Goal: Find specific page/section: Find specific page/section

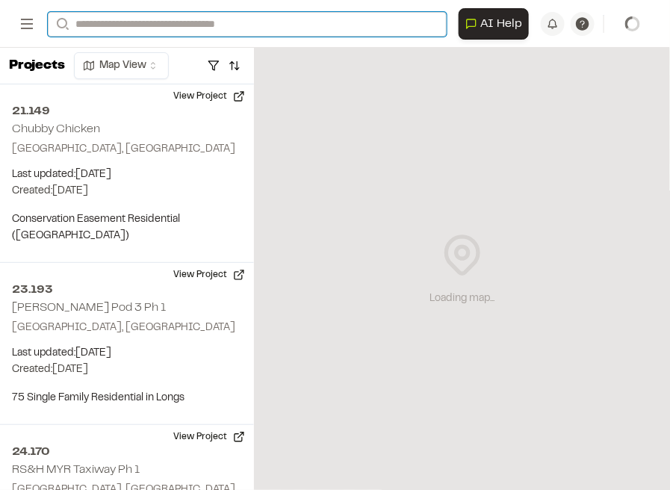
click at [173, 22] on input "Search" at bounding box center [247, 24] width 399 height 25
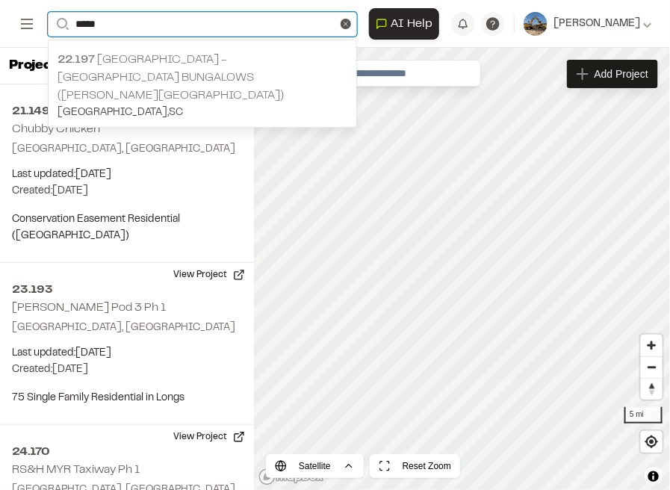
type input "*****"
drag, startPoint x: 72, startPoint y: 28, endPoint x: 20, endPoint y: 31, distance: 52.4
click at [20, 32] on div "Open sidebar Search ***** 22.197 [GEOGRAPHIC_DATA] - [GEOGRAPHIC_DATA] Bungalow…" at bounding box center [193, 24] width 351 height 25
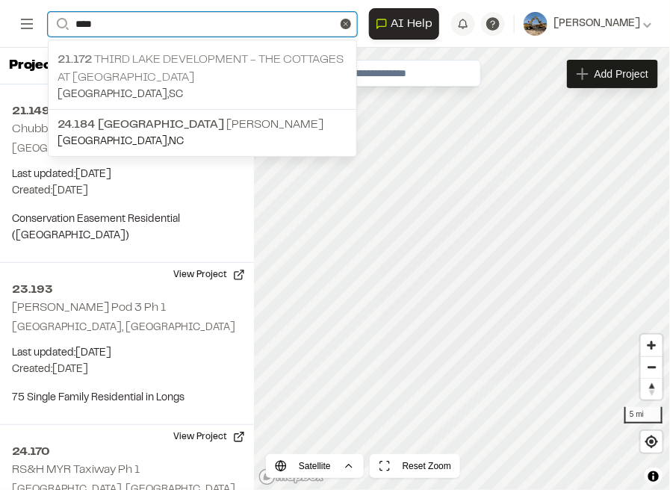
type input "****"
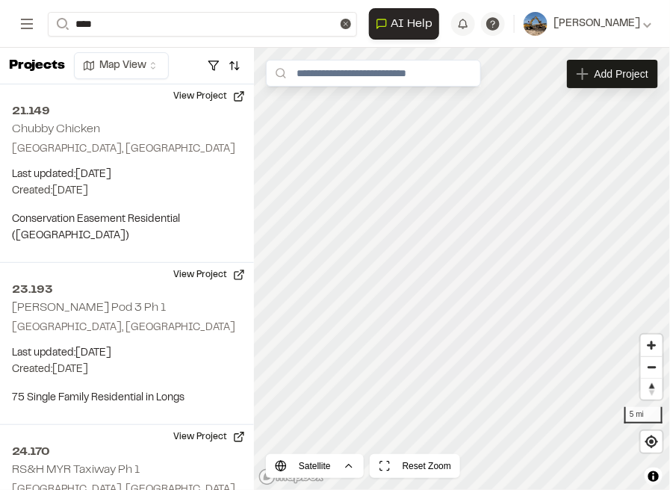
click at [161, 71] on p "21.172 Third Lake Development - The Cottages at [GEOGRAPHIC_DATA]" at bounding box center [203, 69] width 290 height 36
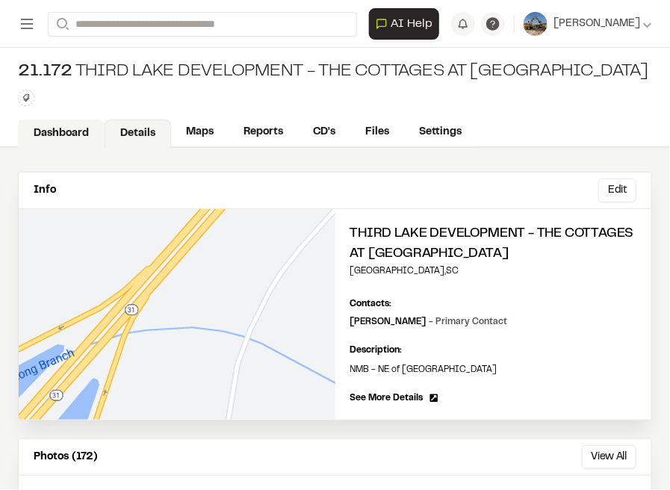
click at [70, 125] on link "Dashboard" at bounding box center [61, 133] width 87 height 28
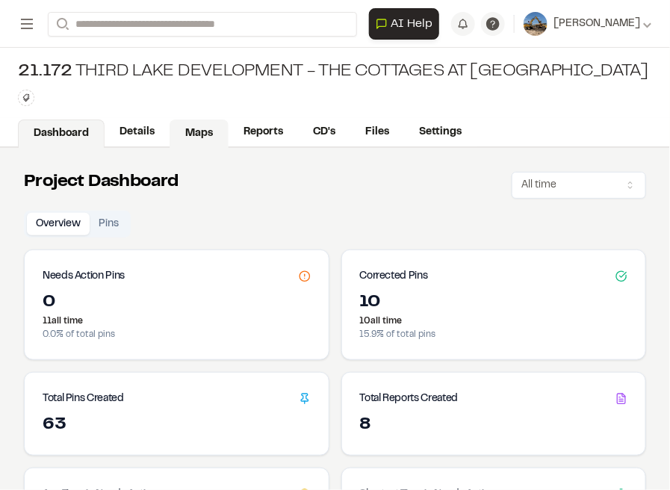
click at [202, 128] on link "Maps" at bounding box center [199, 133] width 59 height 28
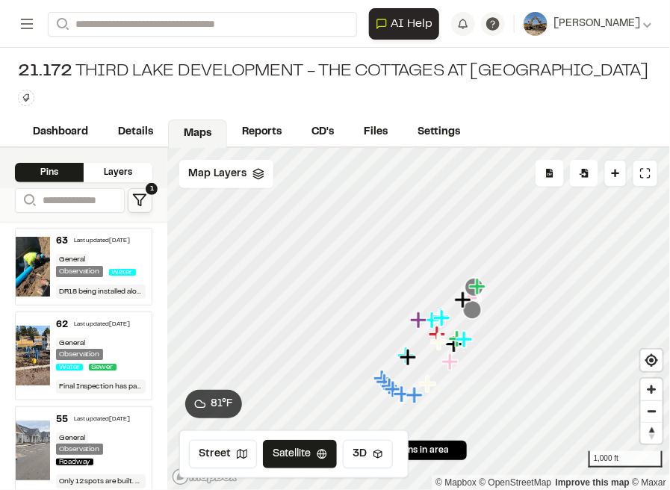
drag, startPoint x: 476, startPoint y: 368, endPoint x: 485, endPoint y: 261, distance: 107.2
click at [482, 301] on icon "Map marker" at bounding box center [472, 310] width 19 height 19
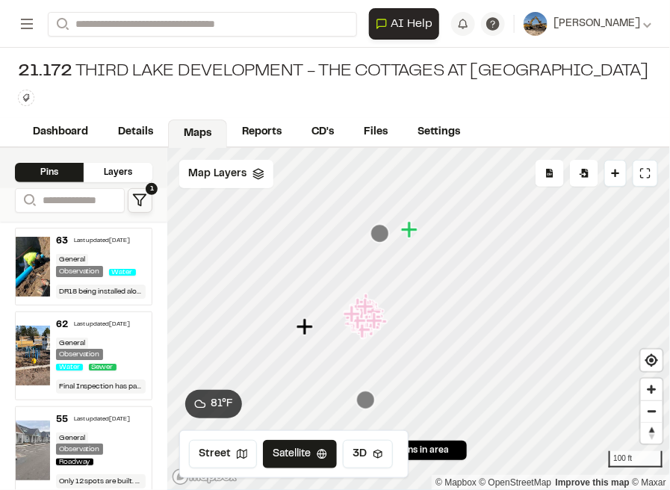
click at [388, 232] on icon "Map marker" at bounding box center [380, 233] width 19 height 19
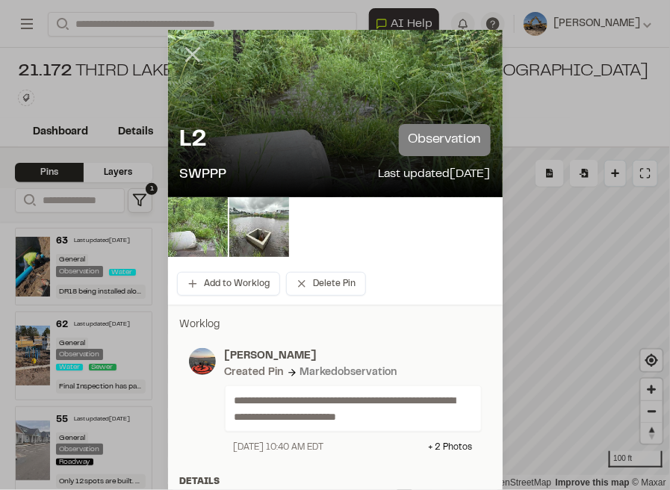
click at [187, 46] on icon at bounding box center [192, 54] width 25 height 25
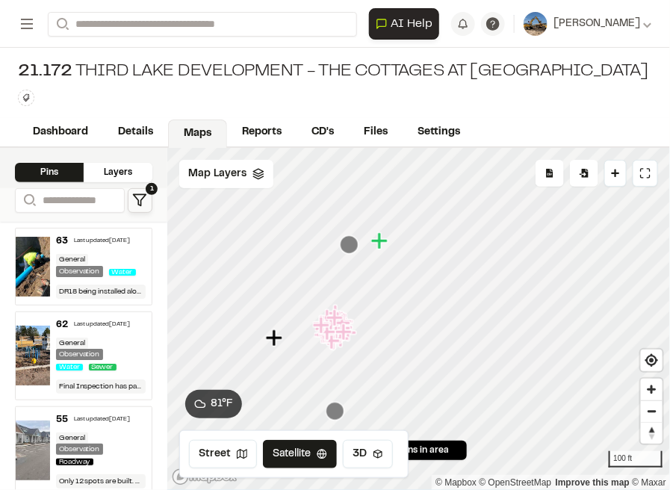
click at [372, 249] on icon "Map marker" at bounding box center [380, 241] width 19 height 19
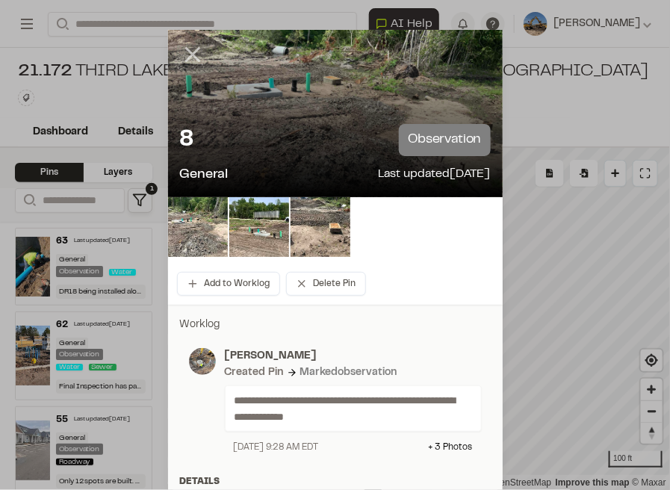
click at [182, 52] on icon at bounding box center [192, 54] width 25 height 25
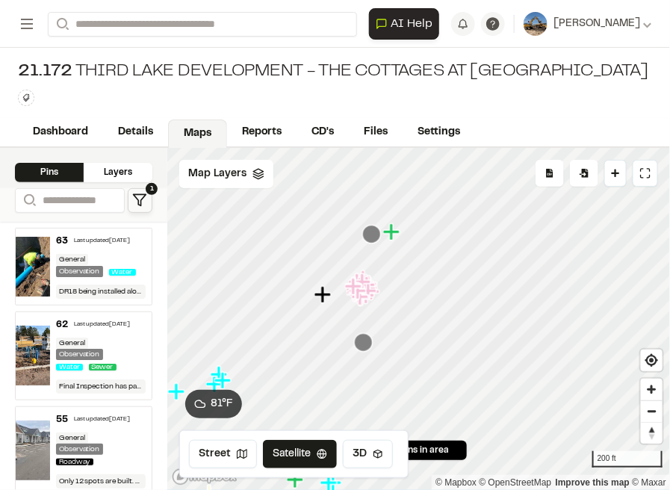
click at [324, 290] on icon "Map marker" at bounding box center [322, 294] width 16 height 16
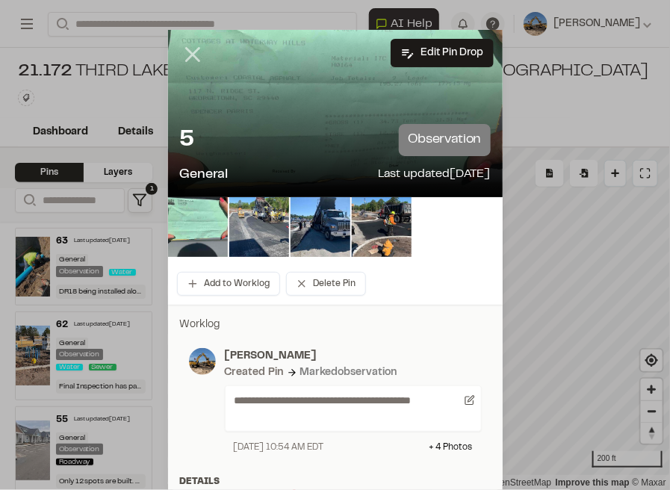
click at [187, 49] on icon at bounding box center [192, 54] width 25 height 25
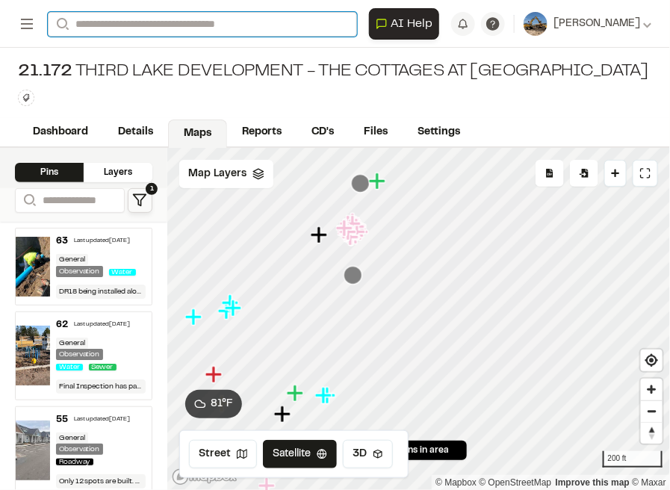
click at [210, 13] on input "Search" at bounding box center [202, 24] width 309 height 25
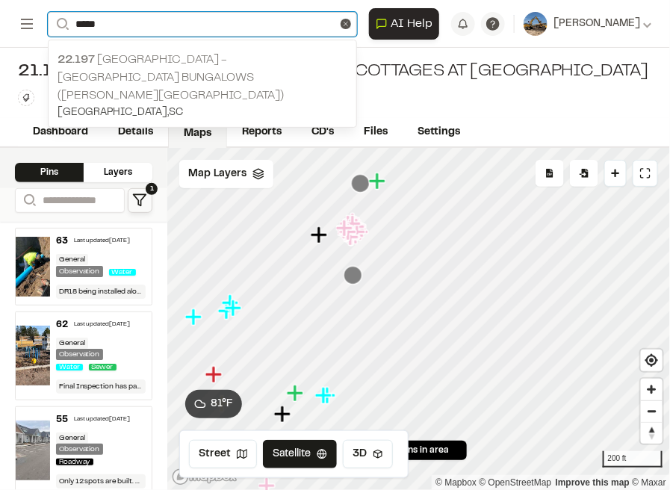
type input "*****"
click at [143, 66] on p "22.197 [GEOGRAPHIC_DATA] - [GEOGRAPHIC_DATA] Bungalows ([PERSON_NAME][GEOGRAPHI…" at bounding box center [203, 78] width 290 height 54
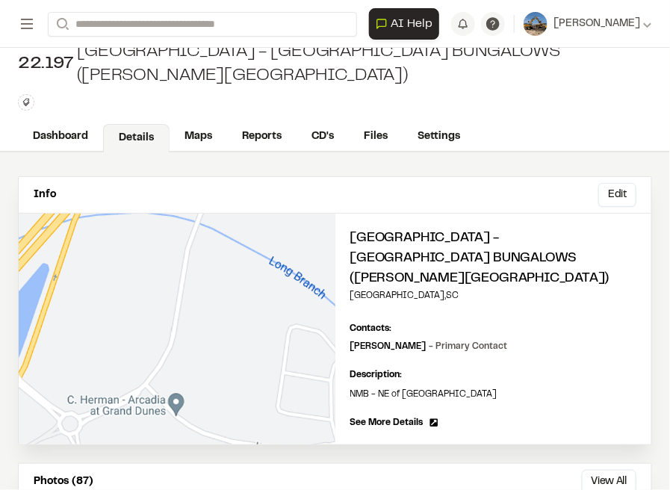
scroll to position [37, 0]
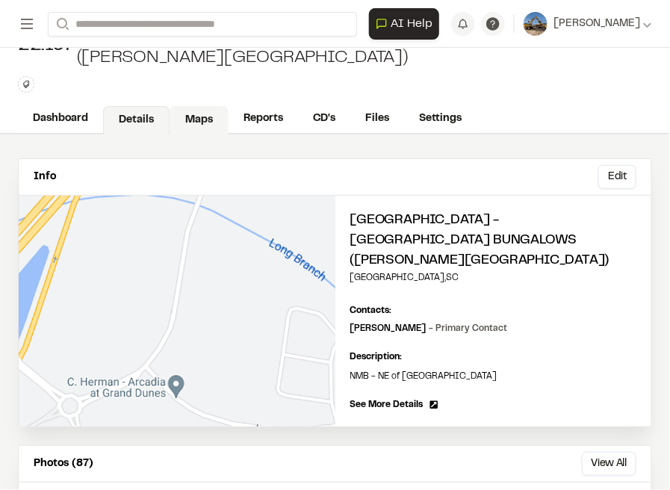
click at [201, 122] on link "Maps" at bounding box center [199, 120] width 59 height 28
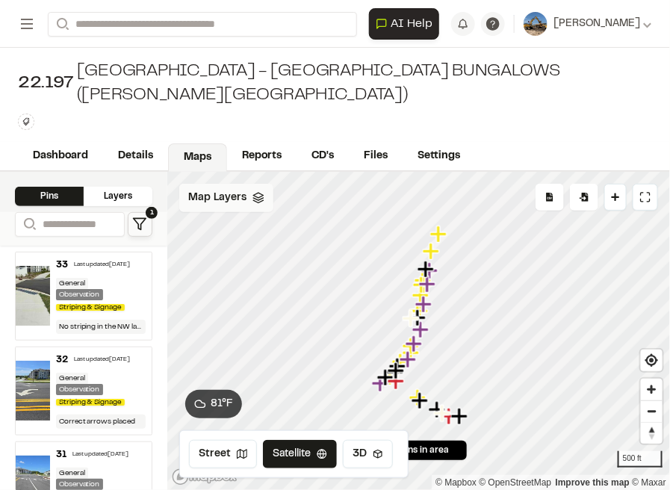
click at [249, 200] on div "Map Layers" at bounding box center [226, 198] width 94 height 28
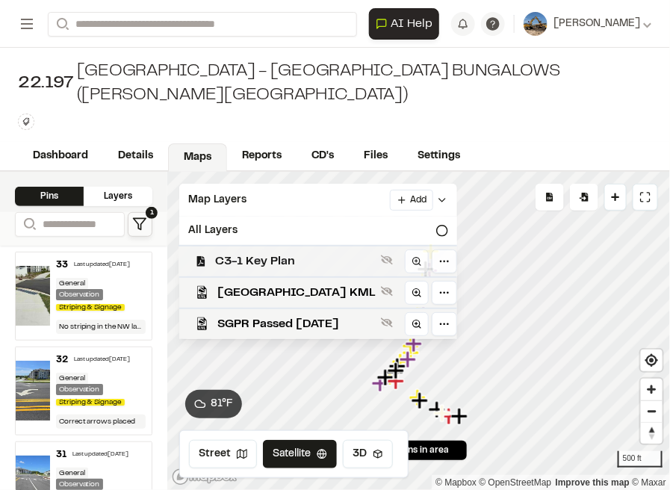
click at [320, 257] on span "C3-1 Key Plan" at bounding box center [295, 261] width 160 height 18
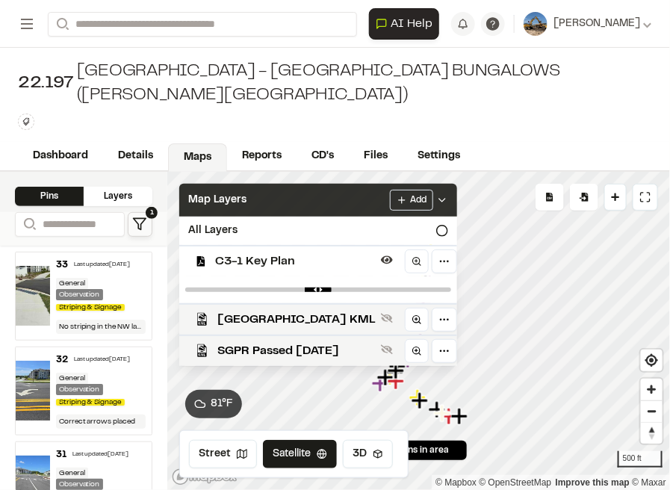
click at [436, 200] on icon at bounding box center [442, 200] width 12 height 12
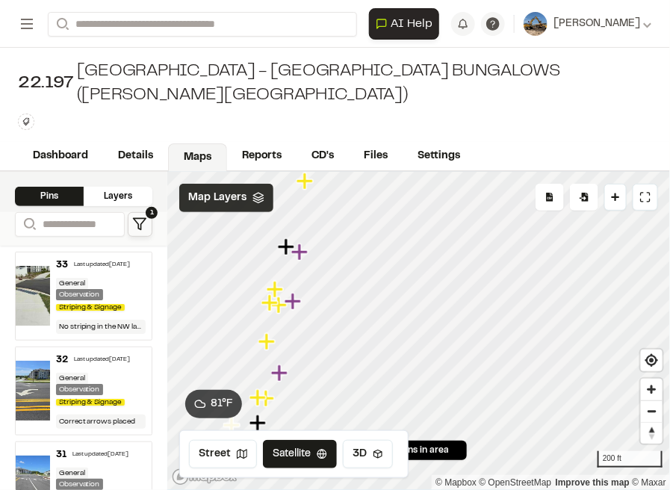
click at [305, 255] on icon "Map marker" at bounding box center [300, 252] width 19 height 19
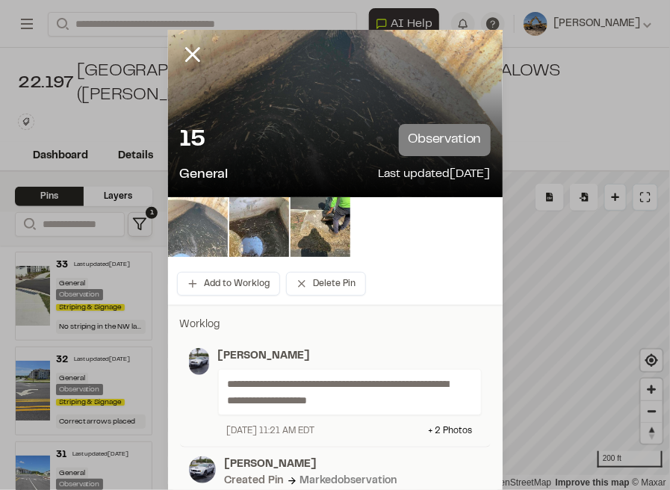
click at [182, 225] on img at bounding box center [198, 227] width 60 height 60
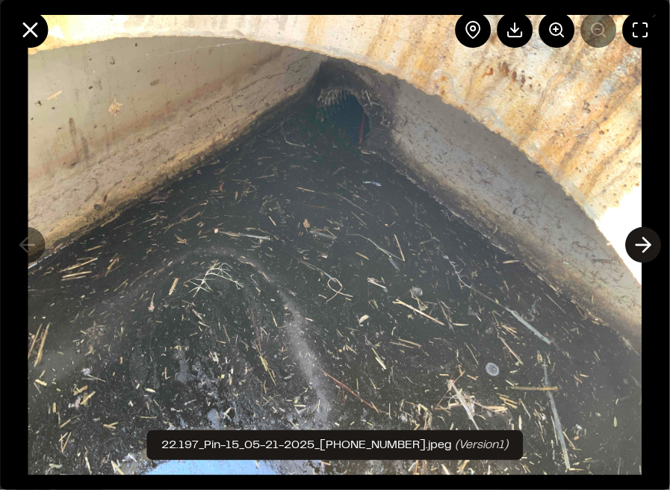
click at [644, 238] on polyline at bounding box center [646, 245] width 7 height 14
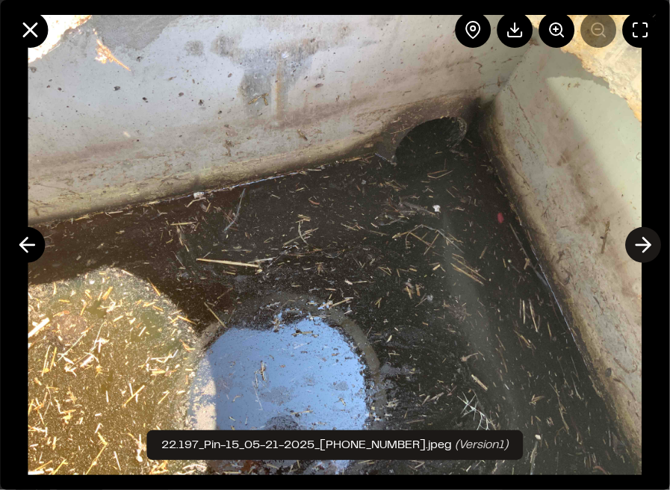
click at [644, 241] on icon at bounding box center [643, 244] width 24 height 25
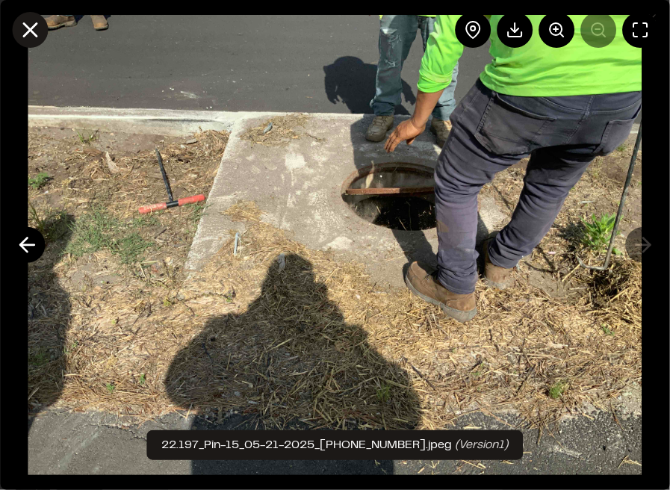
click at [28, 34] on icon at bounding box center [29, 29] width 25 height 25
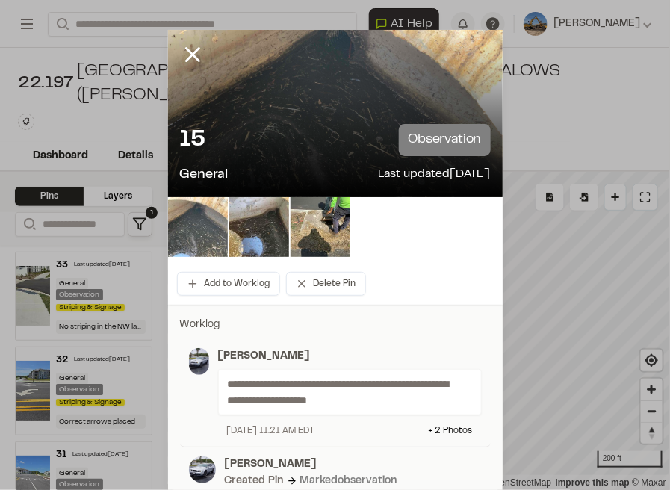
scroll to position [37, 0]
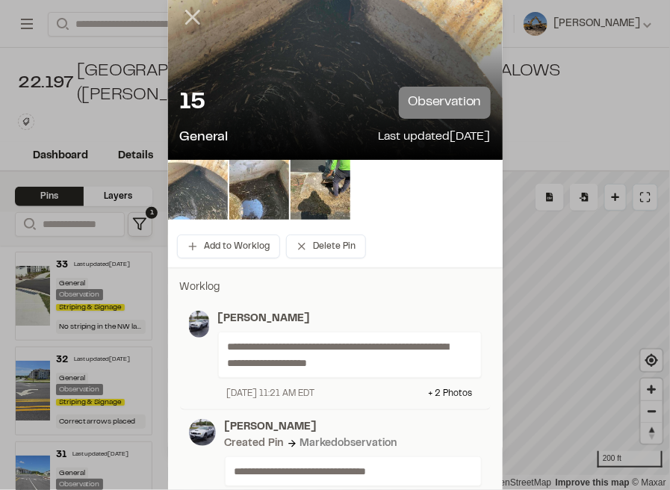
click at [193, 26] on icon at bounding box center [192, 16] width 25 height 25
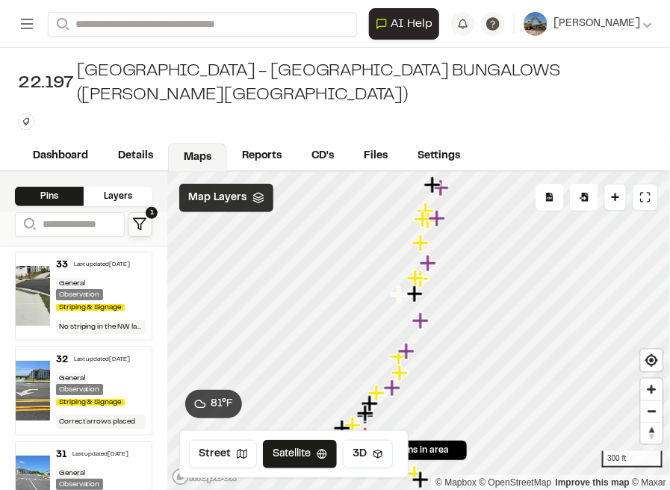
drag, startPoint x: 462, startPoint y: 286, endPoint x: 444, endPoint y: 208, distance: 79.5
click at [444, 195] on icon "Map marker" at bounding box center [433, 184] width 19 height 19
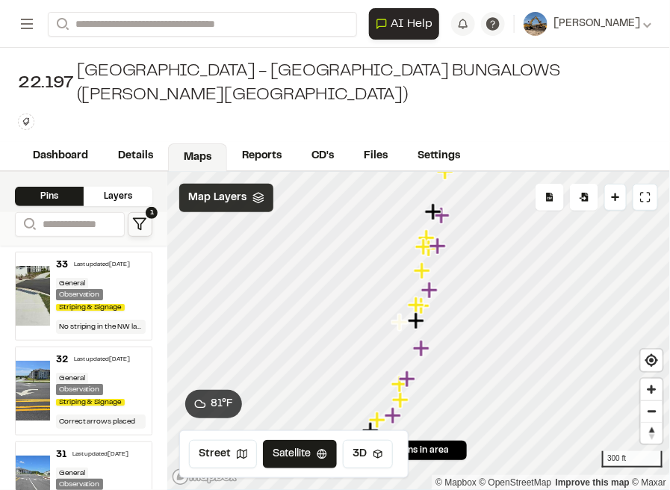
click at [441, 248] on icon "Map marker" at bounding box center [437, 245] width 16 height 16
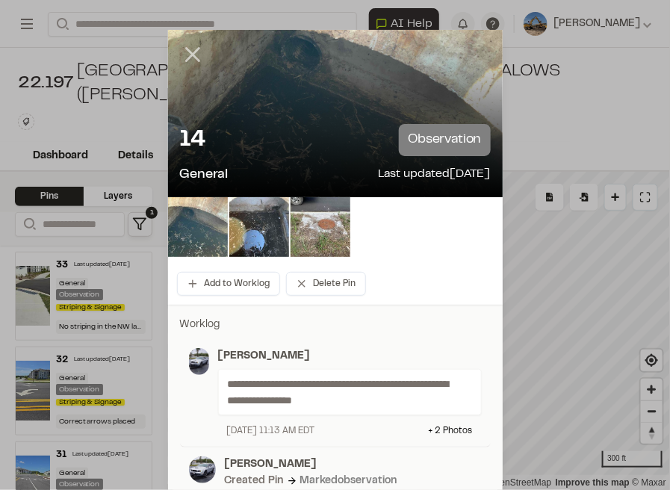
click at [189, 49] on icon at bounding box center [192, 54] width 25 height 25
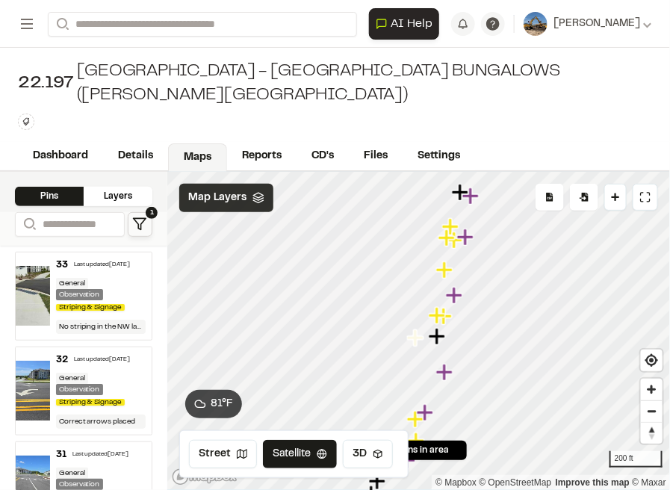
click at [470, 239] on icon "Map marker" at bounding box center [465, 237] width 16 height 16
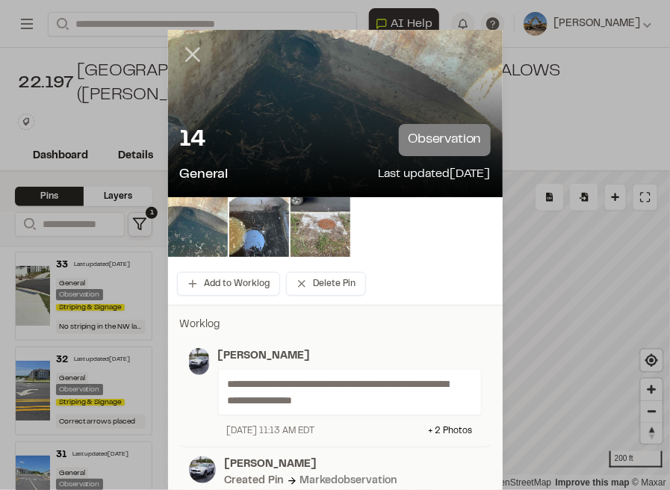
click at [196, 55] on icon at bounding box center [192, 54] width 25 height 25
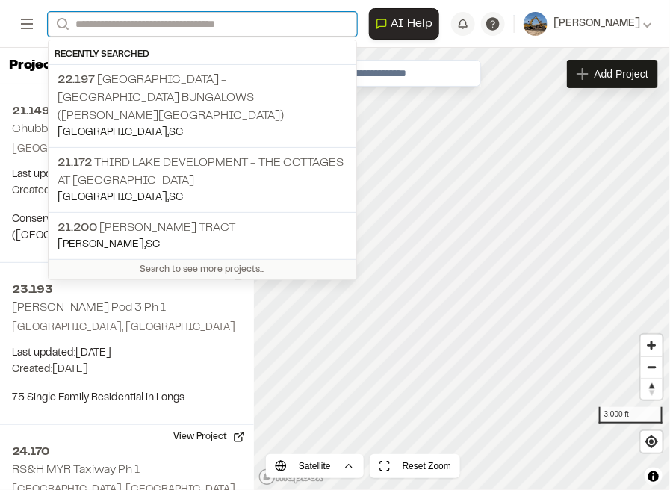
click at [163, 25] on input "Search" at bounding box center [202, 24] width 309 height 25
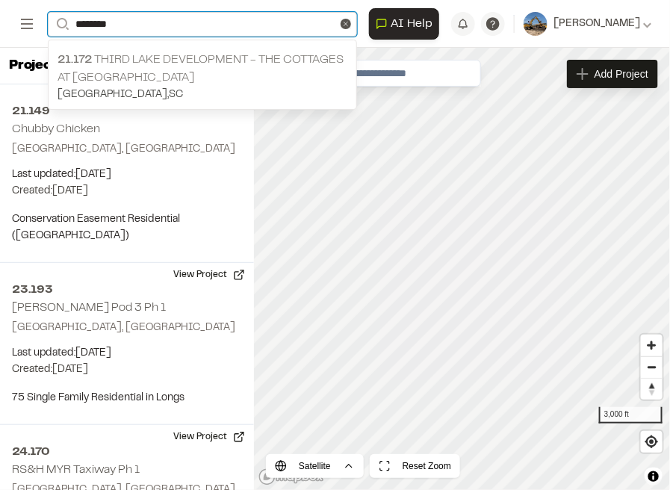
type input "********"
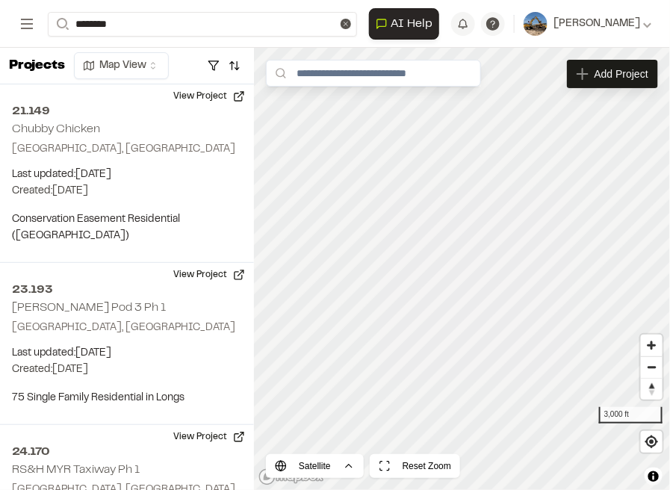
click at [229, 51] on p "21.172 Third Lake Development - The Cottages at [GEOGRAPHIC_DATA]" at bounding box center [203, 69] width 290 height 36
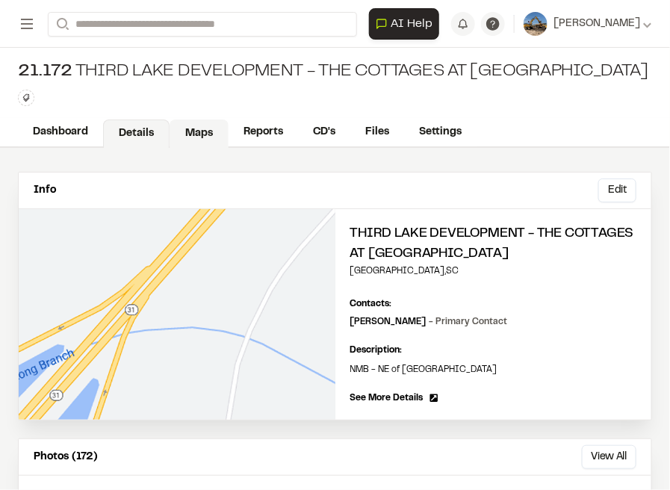
click at [210, 134] on link "Maps" at bounding box center [199, 133] width 59 height 28
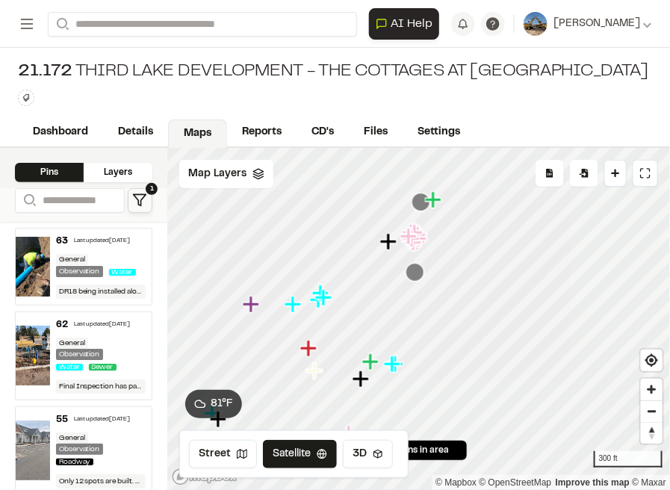
click at [422, 276] on icon "Map marker" at bounding box center [415, 272] width 19 height 19
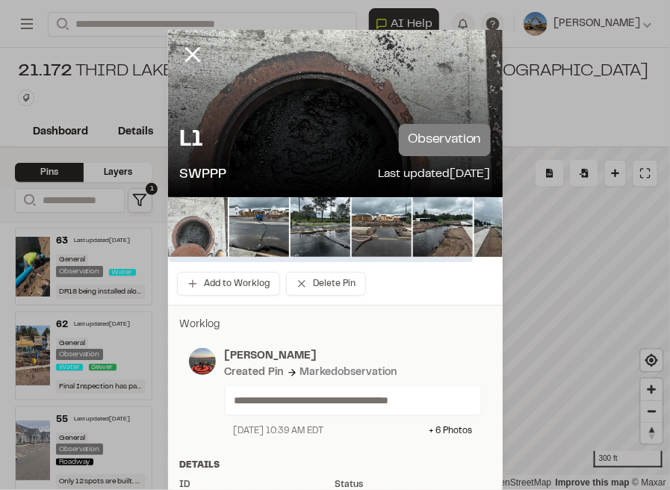
click at [213, 234] on img at bounding box center [198, 227] width 60 height 60
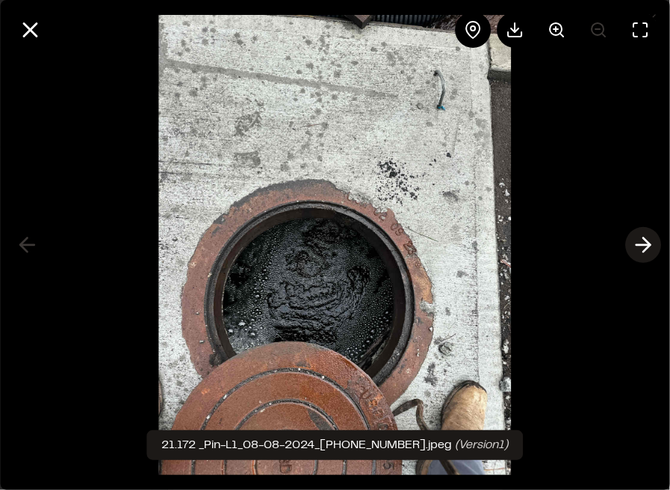
click at [636, 241] on icon at bounding box center [643, 244] width 24 height 25
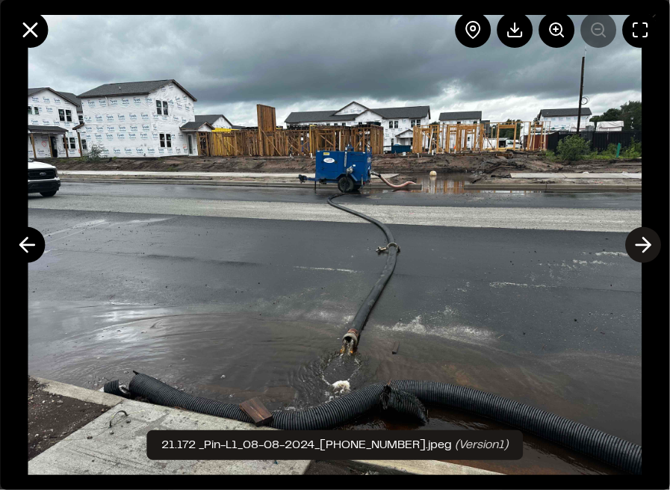
click at [636, 241] on icon at bounding box center [643, 244] width 24 height 25
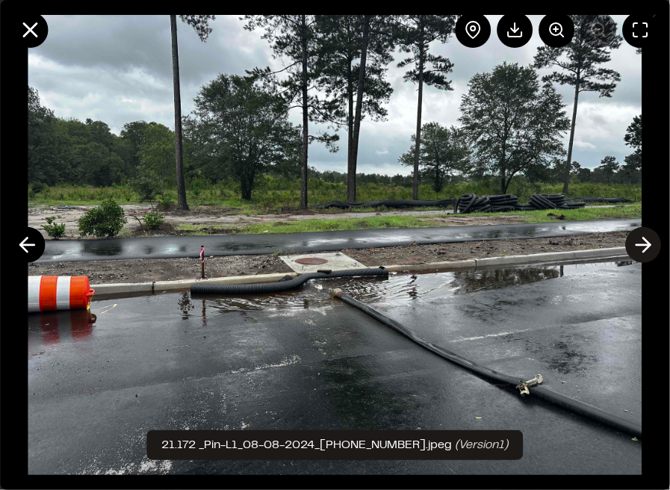
click at [636, 241] on icon at bounding box center [643, 244] width 24 height 25
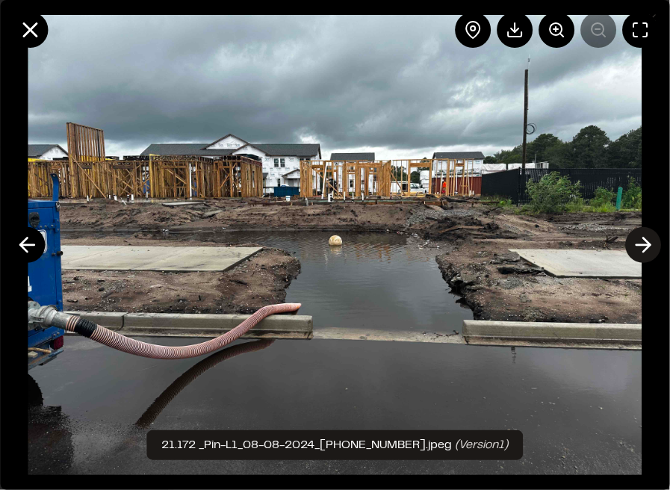
click at [636, 241] on icon at bounding box center [643, 244] width 24 height 25
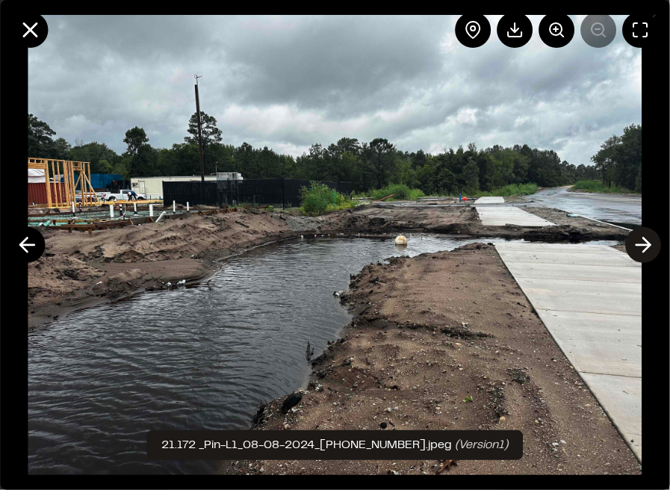
click at [636, 241] on icon at bounding box center [643, 244] width 24 height 25
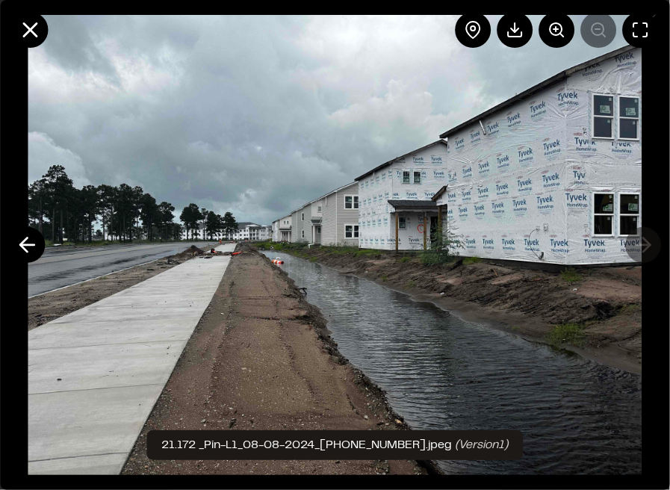
click at [636, 241] on img at bounding box center [334, 245] width 613 height 490
click at [23, 252] on icon at bounding box center [27, 244] width 24 height 25
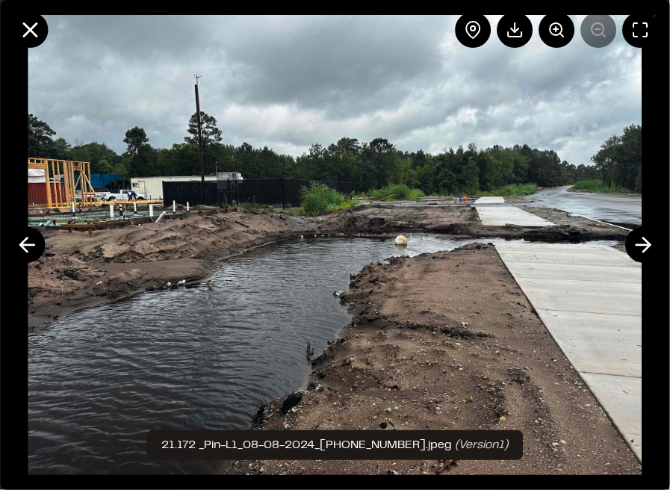
drag, startPoint x: 23, startPoint y: 252, endPoint x: 217, endPoint y: 189, distance: 203.3
click at [45, 249] on div "21.172 _Pin-L1_08-08-2024_14-39-19-975.jpeg (Version 1 )" at bounding box center [335, 245] width 670 height 490
click at [23, 30] on icon at bounding box center [29, 29] width 25 height 25
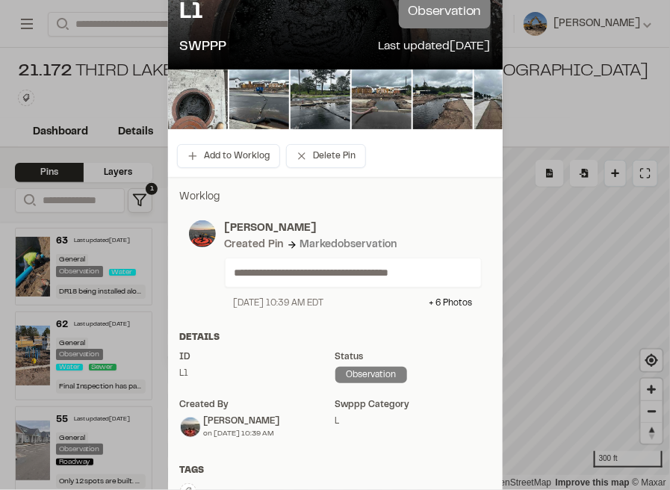
scroll to position [75, 0]
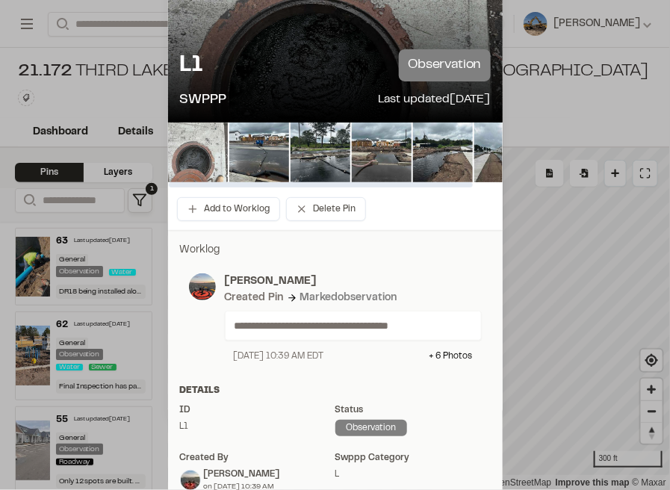
click at [193, 167] on img at bounding box center [198, 152] width 60 height 60
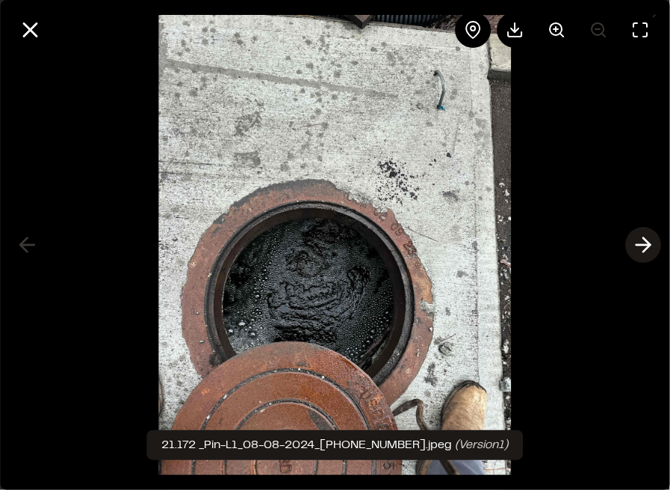
click at [637, 241] on icon at bounding box center [643, 244] width 24 height 25
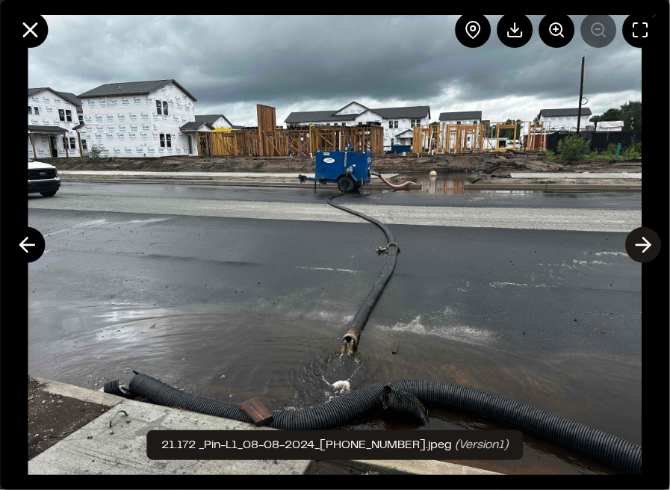
click at [638, 243] on icon at bounding box center [643, 244] width 24 height 25
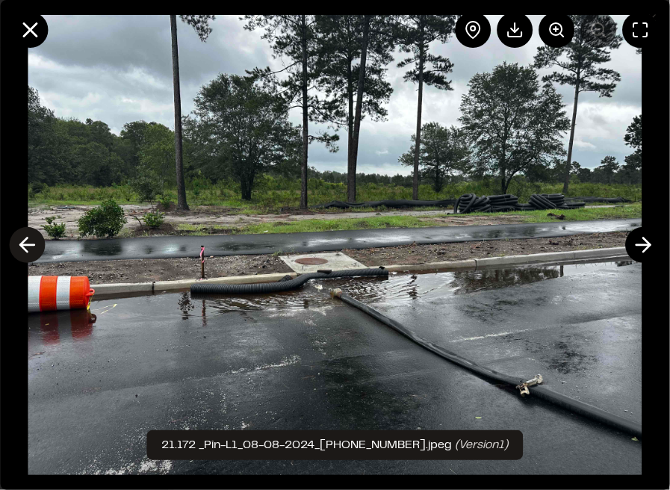
click at [35, 241] on icon at bounding box center [27, 244] width 24 height 25
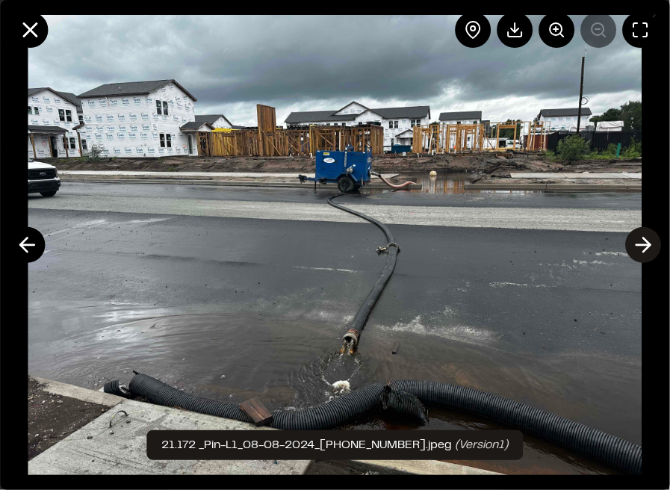
click at [641, 243] on icon at bounding box center [643, 244] width 24 height 25
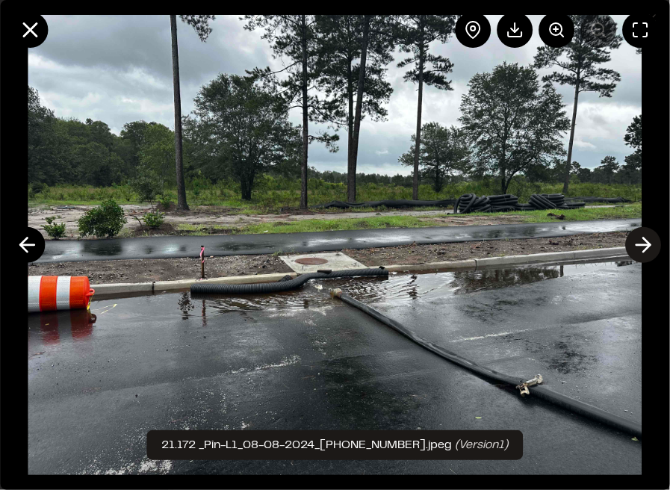
click at [641, 243] on icon at bounding box center [643, 244] width 24 height 25
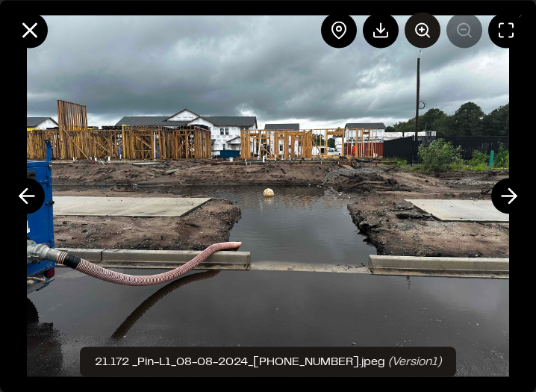
click at [422, 31] on line at bounding box center [422, 29] width 0 height 4
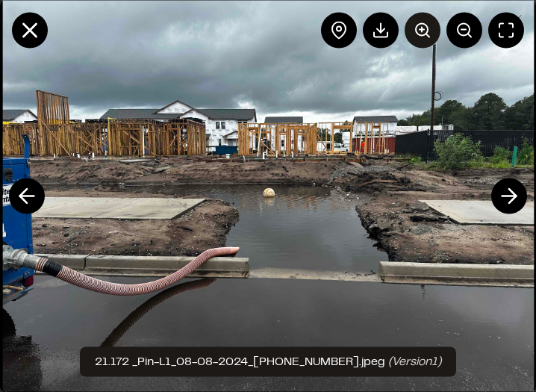
click at [422, 31] on line at bounding box center [422, 29] width 0 height 4
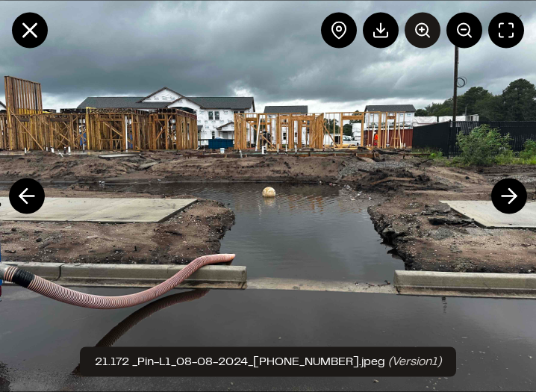
click at [422, 31] on line at bounding box center [422, 29] width 0 height 4
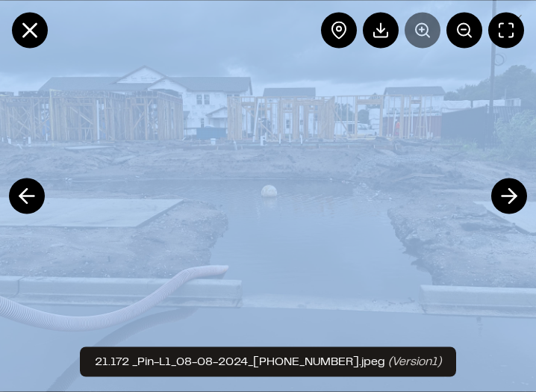
click at [422, 31] on div at bounding box center [422, 30] width 203 height 36
click at [400, 130] on img at bounding box center [268, 196] width 724 height 588
click at [458, 28] on circle at bounding box center [464, 29] width 12 height 12
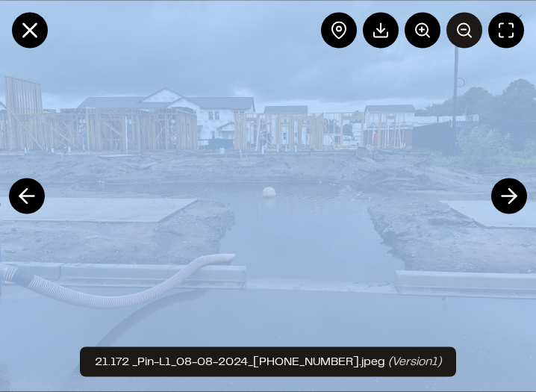
click at [458, 28] on circle at bounding box center [464, 29] width 12 height 12
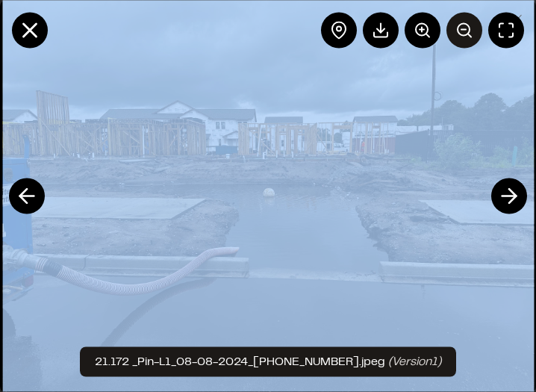
click at [458, 28] on circle at bounding box center [464, 29] width 12 height 12
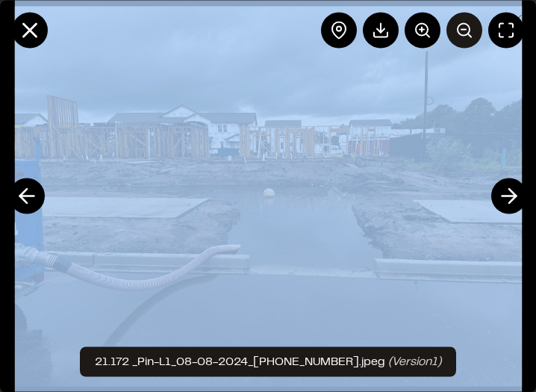
click at [462, 32] on icon at bounding box center [465, 30] width 18 height 18
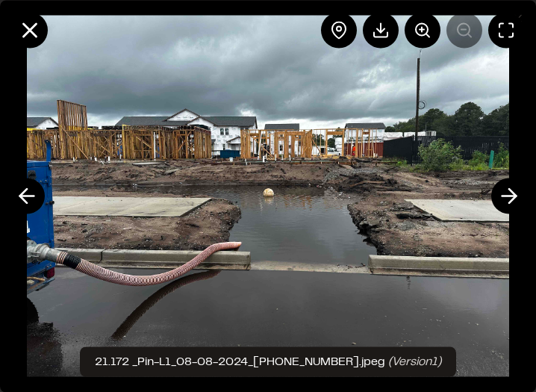
click at [470, 42] on div at bounding box center [422, 30] width 203 height 36
click at [28, 190] on icon at bounding box center [27, 195] width 24 height 25
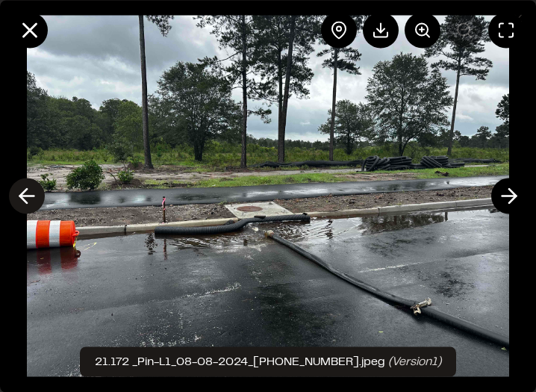
click at [36, 203] on icon at bounding box center [27, 195] width 24 height 25
